Goal: Find specific page/section: Find specific page/section

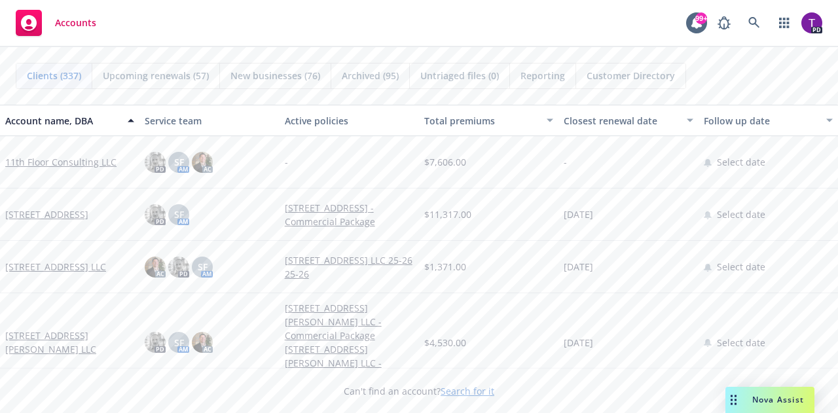
click at [457, 398] on span "Can't find an account? Search for it" at bounding box center [419, 391] width 151 height 14
click at [458, 394] on link "Search for it" at bounding box center [468, 391] width 54 height 12
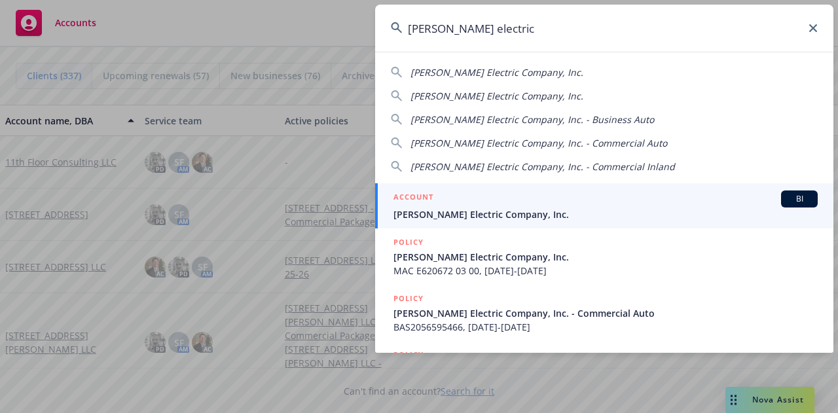
type input "[PERSON_NAME] electric"
click at [458, 208] on span "[PERSON_NAME] Electric Company, Inc." at bounding box center [606, 215] width 424 height 14
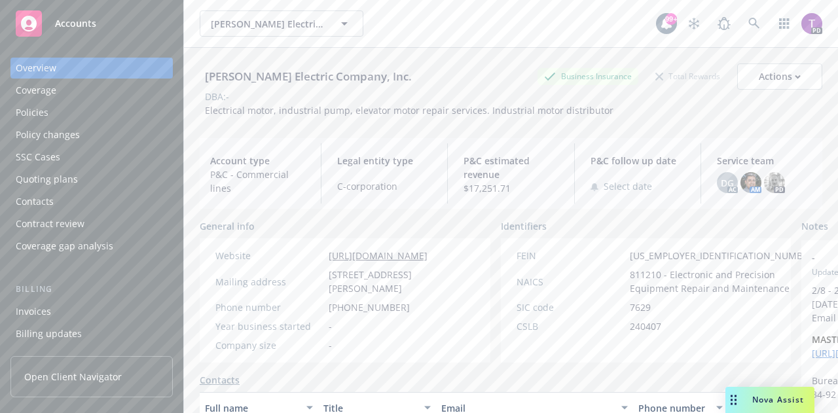
click at [35, 105] on div "Policies" at bounding box center [32, 112] width 33 height 21
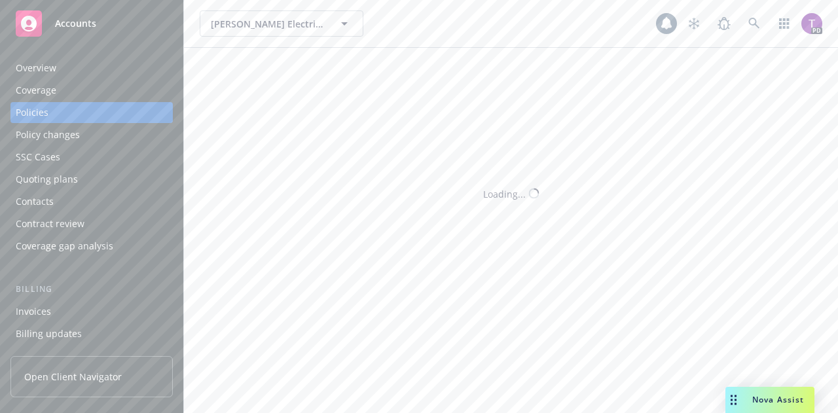
click at [35, 105] on div "Policies" at bounding box center [32, 112] width 33 height 21
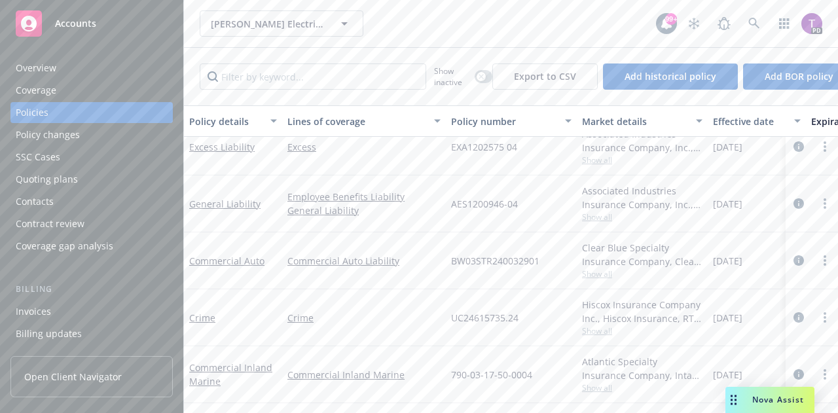
scroll to position [16, 0]
